Goal: Task Accomplishment & Management: Manage account settings

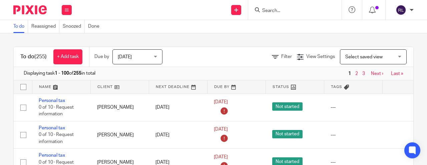
click at [292, 12] on input "Search" at bounding box center [292, 11] width 60 height 6
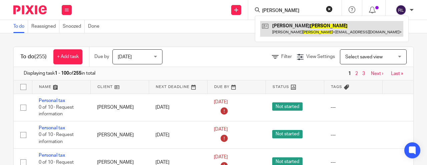
type input "arnold"
click at [299, 26] on link at bounding box center [331, 28] width 143 height 15
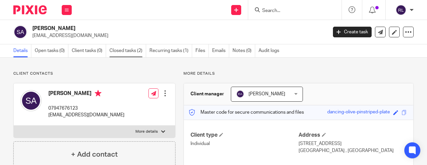
click at [118, 51] on link "Closed tasks (2)" at bounding box center [128, 50] width 37 height 13
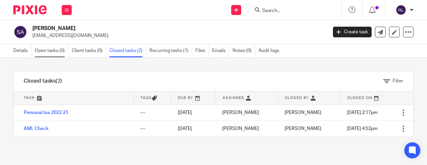
click at [60, 52] on link "Open tasks (0)" at bounding box center [52, 50] width 34 height 13
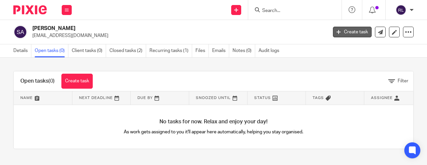
click at [355, 29] on link "Create task" at bounding box center [352, 32] width 39 height 11
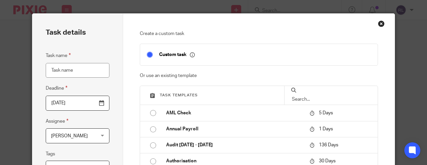
click at [48, 68] on input "Task name" at bounding box center [78, 70] width 64 height 15
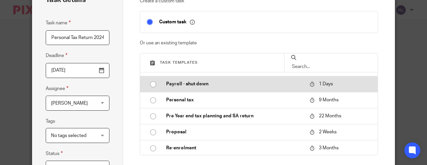
scroll to position [386, 0]
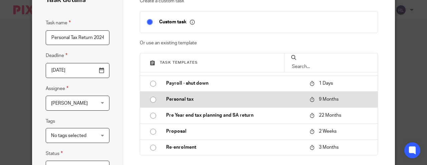
type input "Personal Tax Return 2024 25"
click at [156, 101] on input "radio" at bounding box center [153, 99] width 13 height 13
type input "2026-06-15"
checkbox input "false"
radio input "false"
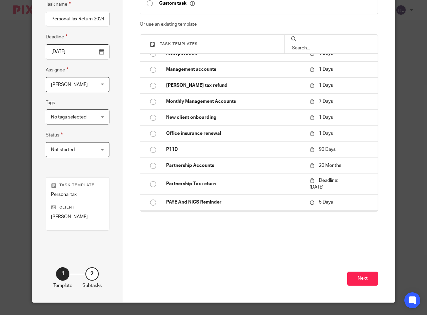
scroll to position [189, 0]
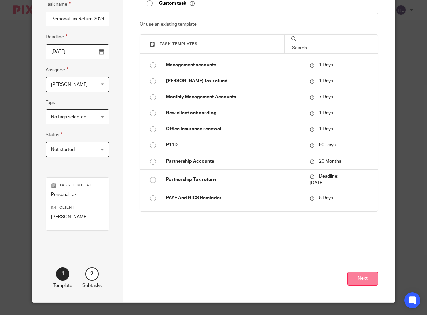
click at [361, 165] on button "Next" at bounding box center [363, 279] width 31 height 14
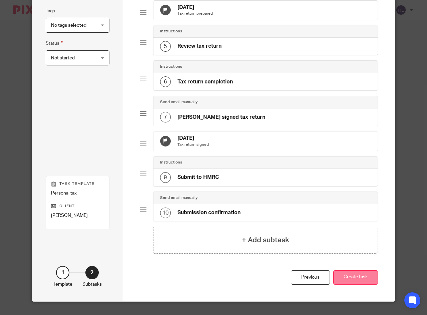
scroll to position [159, 0]
click at [346, 165] on button "Create task" at bounding box center [356, 277] width 45 height 14
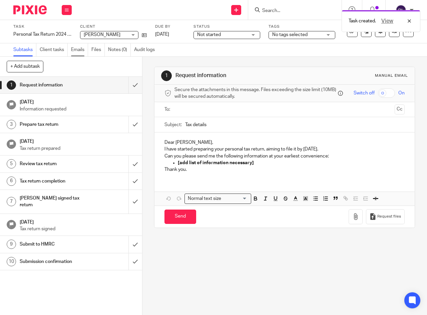
click at [81, 50] on link "Emails" at bounding box center [79, 49] width 17 height 13
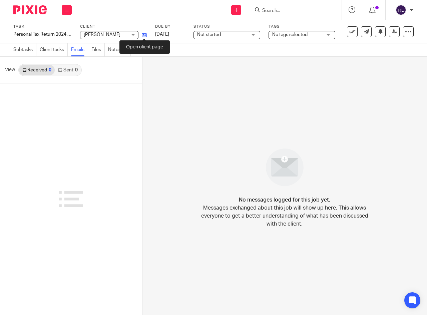
click at [145, 35] on icon at bounding box center [144, 35] width 5 height 5
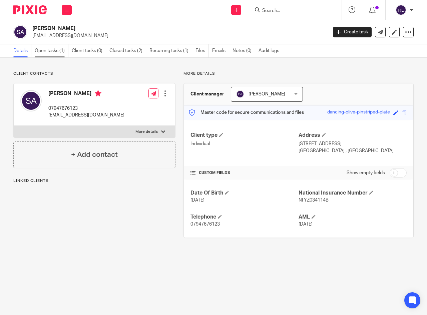
click at [45, 49] on link "Open tasks (1)" at bounding box center [52, 50] width 34 height 13
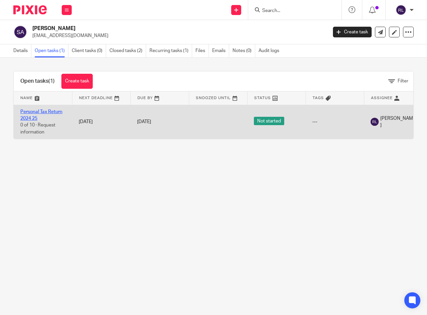
click at [53, 111] on link "Personal Tax Return 2024 25" at bounding box center [41, 115] width 42 height 11
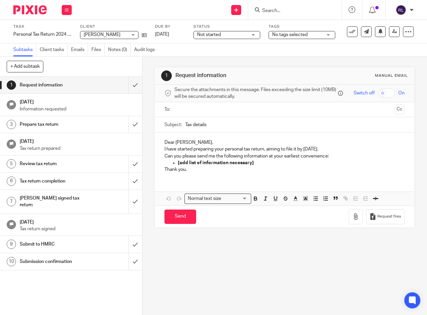
click at [211, 125] on input "Tax details" at bounding box center [295, 124] width 220 height 15
type input "T"
drag, startPoint x: 230, startPoint y: 137, endPoint x: 173, endPoint y: 149, distance: 57.7
click at [173, 149] on p "I have started preparing your personal tax return, aiming to file it by 15 Jun …" at bounding box center [285, 149] width 240 height 7
click at [227, 124] on input "Personal Tax return" at bounding box center [295, 124] width 220 height 15
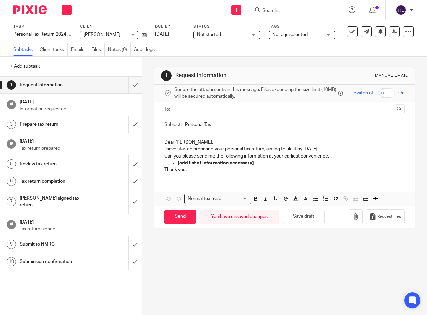
click at [237, 124] on input "Personal Tax" at bounding box center [295, 124] width 220 height 15
type input "Personal Tax Return 2024 25 Arnold Sharon"
click at [175, 143] on p "Dear Sharon," at bounding box center [285, 142] width 240 height 7
click at [166, 149] on p "I have started preparing your personal tax return, aiming to file it by 15 Jun …" at bounding box center [285, 149] width 240 height 7
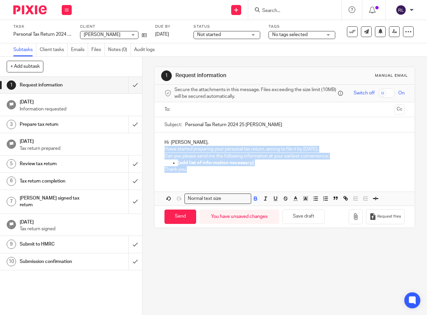
drag, startPoint x: 164, startPoint y: 149, endPoint x: 187, endPoint y: 174, distance: 34.2
click at [187, 174] on div "Hi Sharon, I have started preparing your personal tax return, aiming to file it…" at bounding box center [285, 155] width 260 height 45
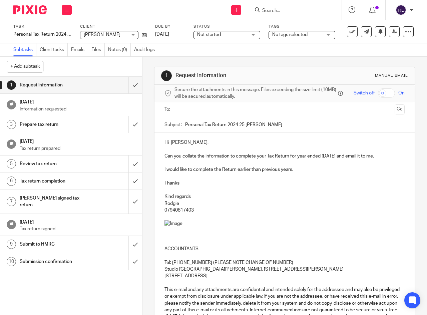
click at [380, 155] on p "Can you collate the information to complete your Tax Return for year ended 5th …" at bounding box center [285, 156] width 240 height 7
click at [393, 158] on p "Can you collate the information to complete your Tax Return for year ended 5th …" at bounding box center [285, 156] width 240 height 7
click at [247, 173] on p "I would like to complete the Return earlier than previous years." at bounding box center [285, 169] width 240 height 7
click at [238, 173] on p "I would like to complete the Return earlier than previous years." at bounding box center [285, 169] width 240 height 7
click at [329, 166] on p at bounding box center [285, 163] width 240 height 7
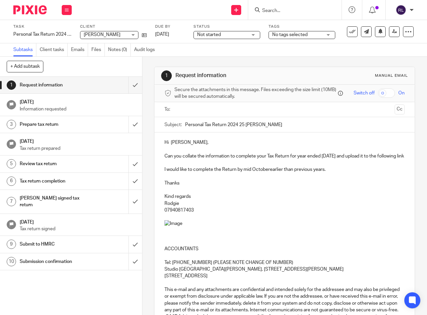
click at [329, 173] on p "I would like to complete the Return by mid Octoberearlier than previous years." at bounding box center [285, 169] width 240 height 7
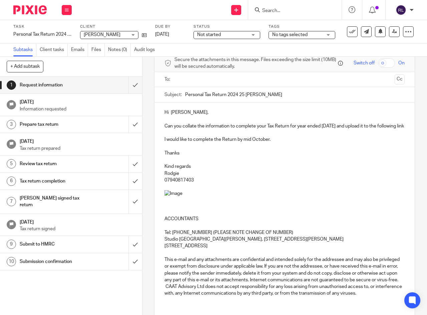
scroll to position [16, 0]
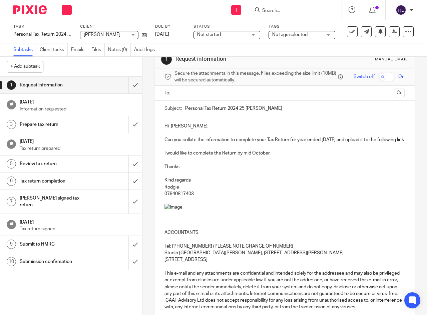
click at [223, 143] on p "Can you collate the information to complete your Tax Return for year ended 5th …" at bounding box center [285, 140] width 240 height 7
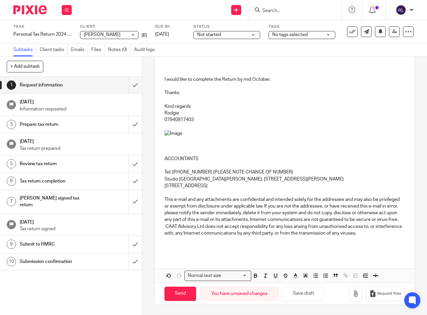
scroll to position [109, 0]
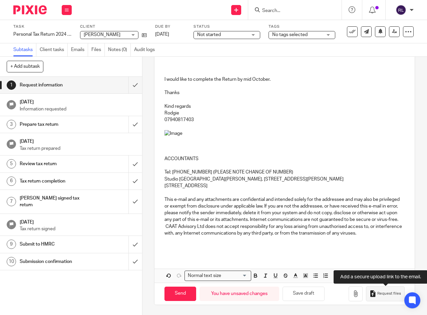
click at [379, 296] on span "Request files" at bounding box center [390, 293] width 24 height 5
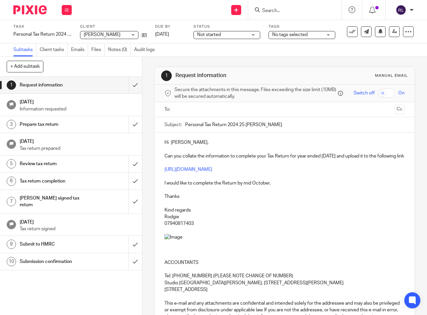
scroll to position [0, 0]
click at [193, 108] on input "text" at bounding box center [284, 110] width 215 height 8
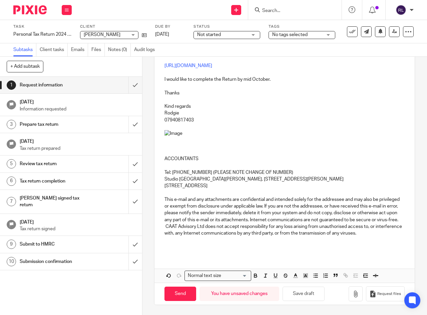
scroll to position [110, 0]
click at [182, 295] on input "Send" at bounding box center [181, 294] width 32 height 14
type input "Sent"
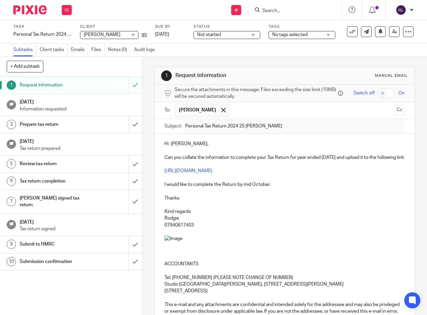
scroll to position [0, 0]
click at [302, 12] on input "Search" at bounding box center [292, 11] width 60 height 6
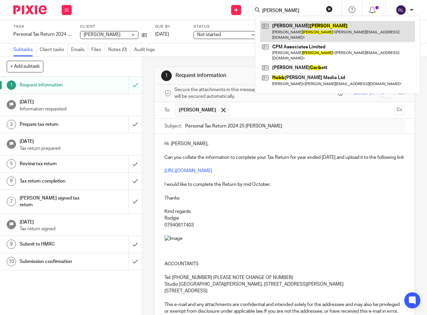
type input "cobb"
click at [297, 29] on link at bounding box center [337, 31] width 155 height 21
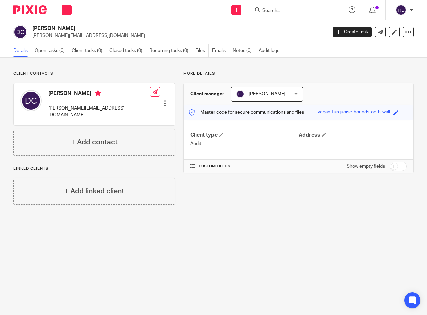
click at [22, 49] on link "Details" at bounding box center [22, 50] width 18 height 13
click at [167, 100] on div at bounding box center [165, 103] width 7 height 7
click at [215, 215] on main "David Cobb david@cpmsurveyors.co.uk Create task Update from Companies House Exp…" at bounding box center [213, 157] width 427 height 315
click at [167, 100] on div at bounding box center [165, 103] width 7 height 7
click at [137, 106] on link "Edit contact" at bounding box center [135, 108] width 64 height 10
